Goal: Information Seeking & Learning: Find specific page/section

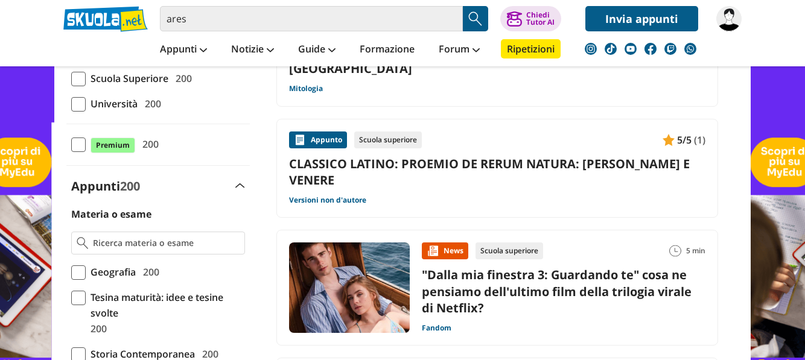
scroll to position [241, 0]
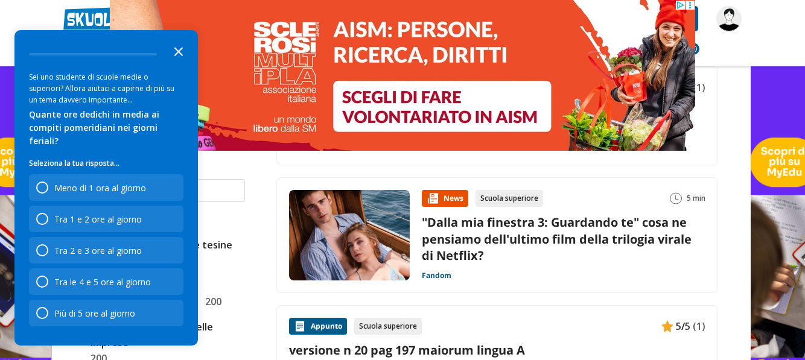
click at [180, 63] on icon "Close the survey" at bounding box center [178, 51] width 24 height 24
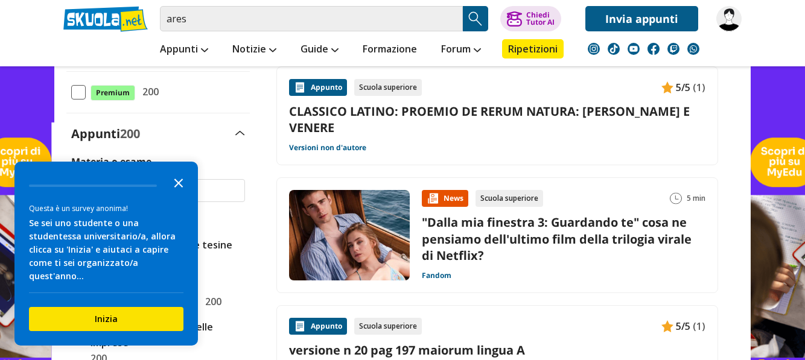
click at [183, 194] on icon "Close the survey" at bounding box center [178, 182] width 24 height 24
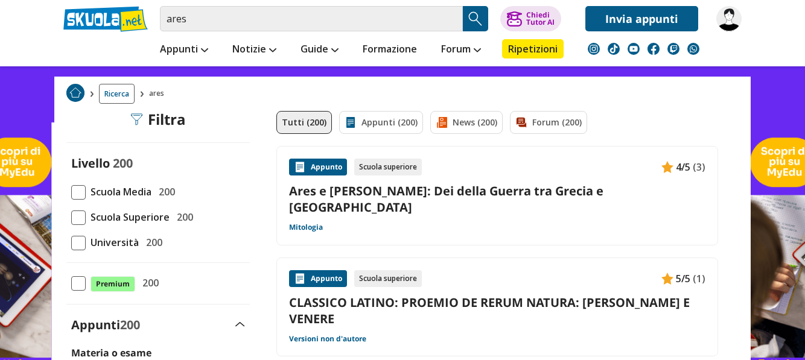
scroll to position [0, 0]
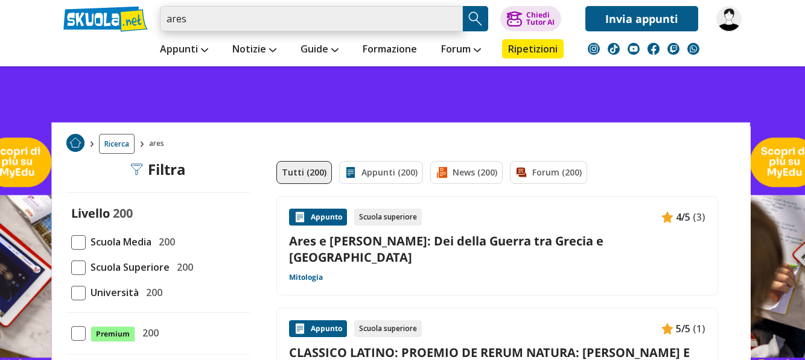
click at [218, 25] on input "ares" at bounding box center [311, 18] width 303 height 25
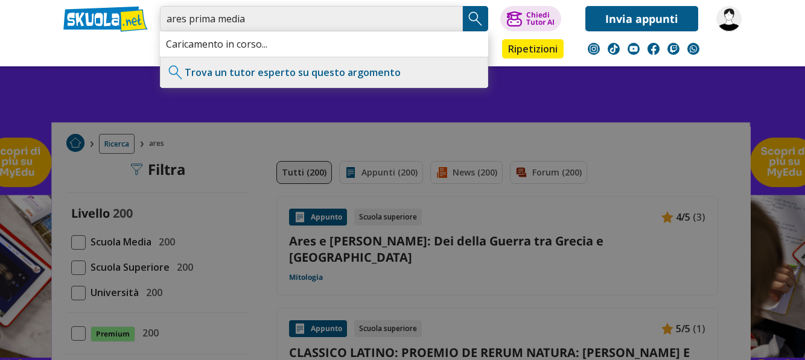
type input "ares prima media"
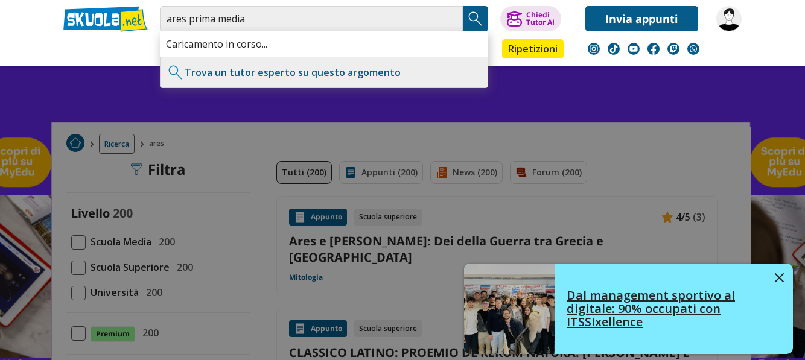
click at [782, 280] on img at bounding box center [778, 277] width 9 height 9
